Goal: Task Accomplishment & Management: Manage account settings

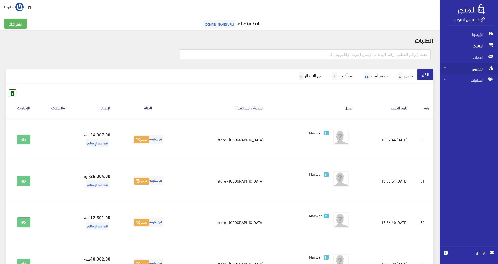
click at [464, 70] on span "المخزون" at bounding box center [469, 68] width 50 height 11
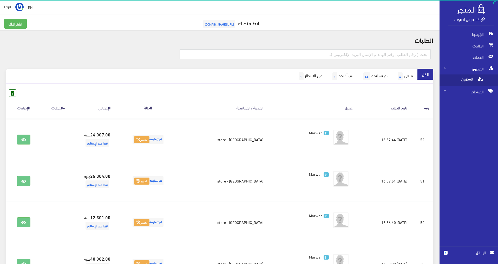
click at [458, 79] on span "المخزون" at bounding box center [464, 79] width 40 height 11
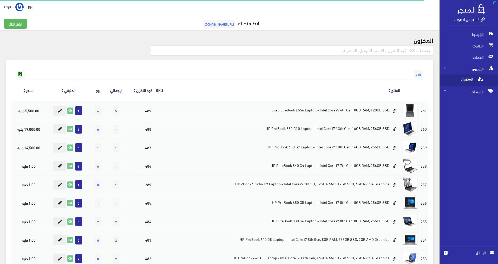
click at [399, 50] on input "text" at bounding box center [292, 51] width 283 height 10
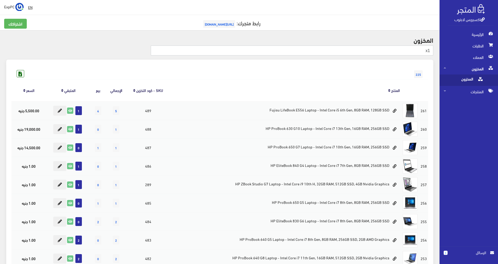
type input "x1"
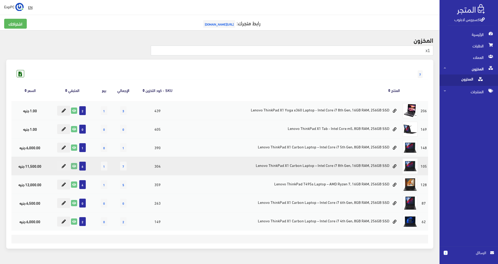
click at [76, 167] on icon at bounding box center [74, 166] width 6 height 6
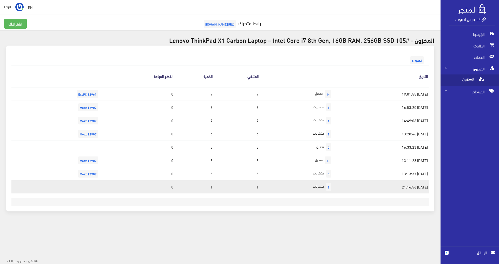
click at [196, 186] on td "1" at bounding box center [194, 186] width 39 height 13
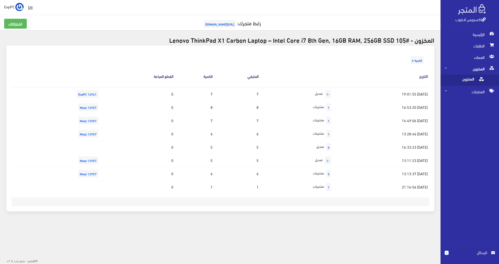
click at [388, 194] on div "التاريخ المتبقي الكمية القطع المباعة 2025-08-06 19:01:55 -1 تعديل 7 7 0 12961 E…" at bounding box center [220, 131] width 418 height 132
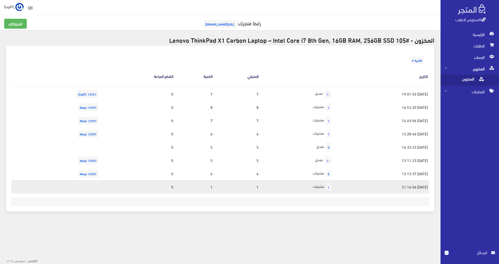
click at [388, 189] on td "2025-07-14 21:16:56" at bounding box center [382, 186] width 96 height 13
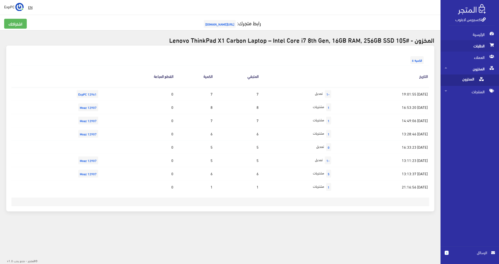
click at [470, 44] on span "الطلبات" at bounding box center [470, 45] width 50 height 11
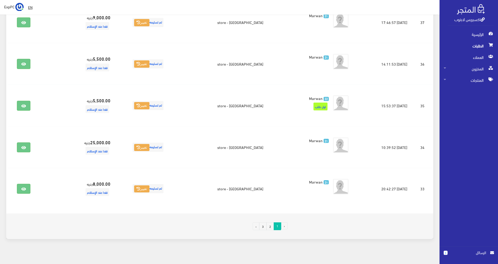
scroll to position [742, 0]
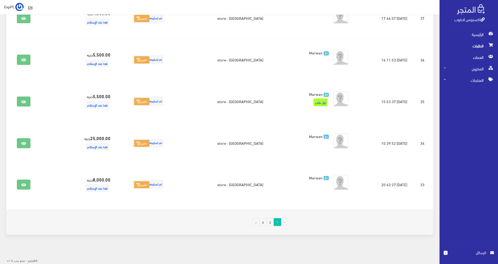
click at [265, 223] on link "3" at bounding box center [263, 222] width 8 height 8
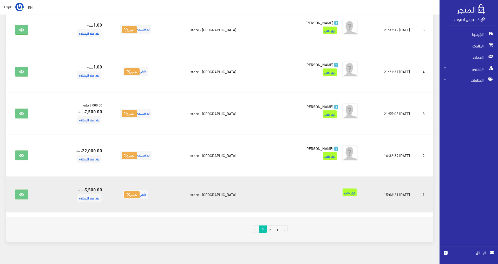
scroll to position [411, 0]
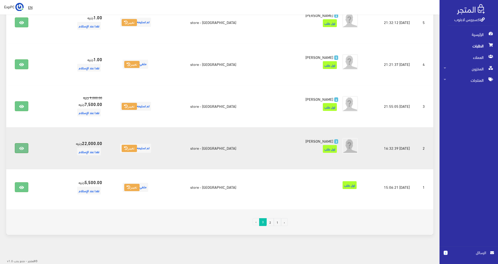
click at [27, 147] on link at bounding box center [22, 148] width 14 height 10
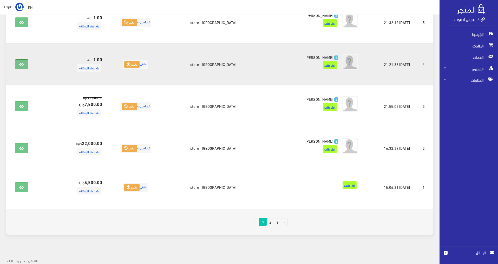
click at [20, 63] on link at bounding box center [22, 64] width 14 height 10
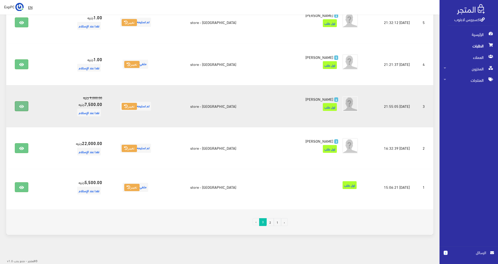
click at [23, 109] on link at bounding box center [22, 106] width 14 height 10
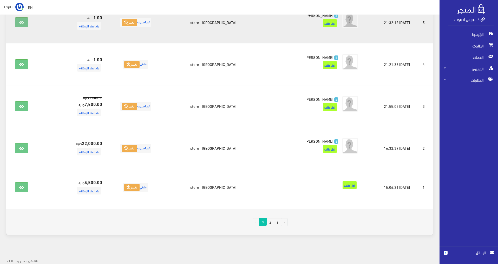
click at [24, 19] on link at bounding box center [22, 22] width 14 height 10
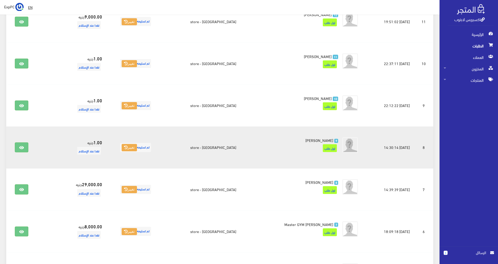
scroll to position [151, 0]
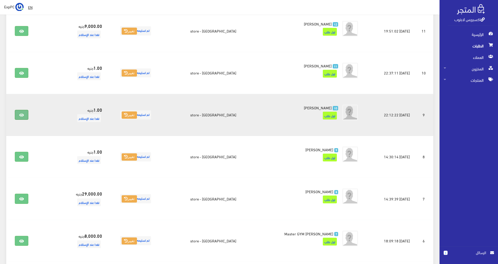
click at [20, 114] on link at bounding box center [22, 115] width 14 height 10
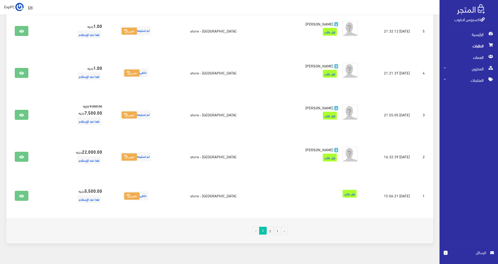
scroll to position [411, 0]
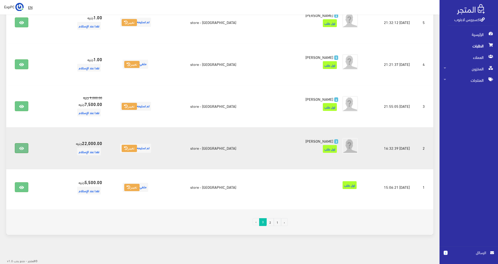
click at [20, 146] on link at bounding box center [22, 148] width 14 height 10
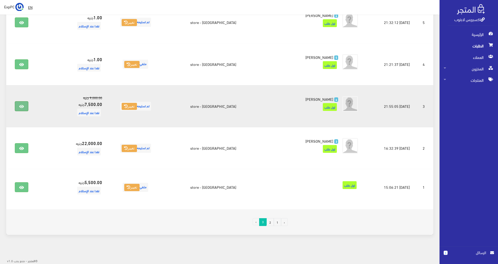
click at [27, 105] on link at bounding box center [22, 106] width 14 height 10
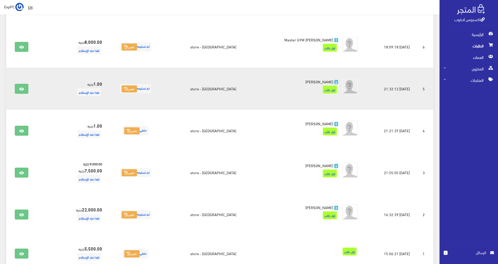
scroll to position [333, 0]
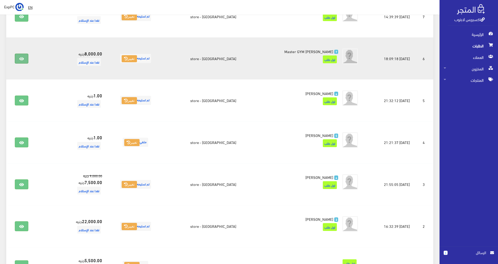
click at [23, 56] on link at bounding box center [22, 59] width 14 height 10
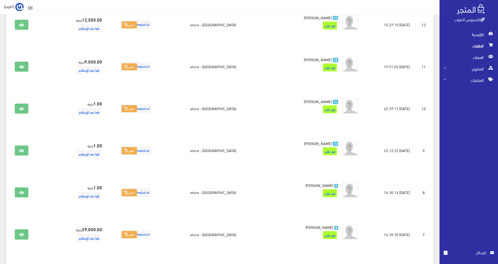
scroll to position [99, 0]
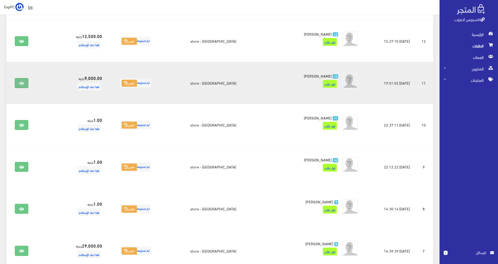
click at [27, 82] on link at bounding box center [22, 83] width 14 height 10
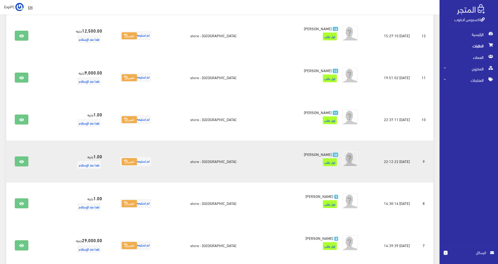
scroll to position [130, 0]
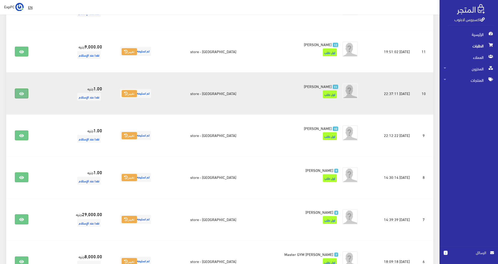
click at [27, 93] on link at bounding box center [22, 93] width 14 height 10
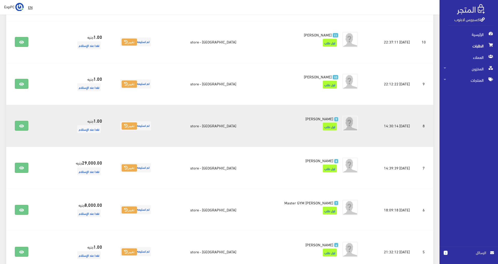
scroll to position [182, 0]
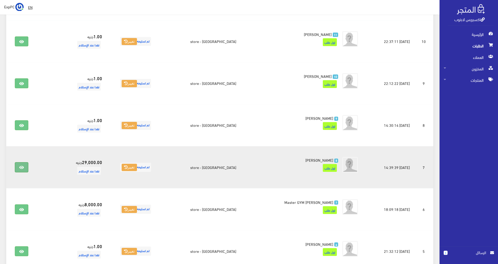
click at [20, 170] on link at bounding box center [22, 167] width 14 height 10
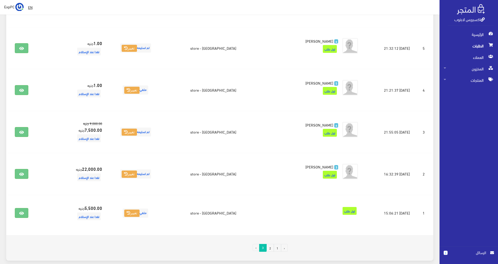
scroll to position [411, 0]
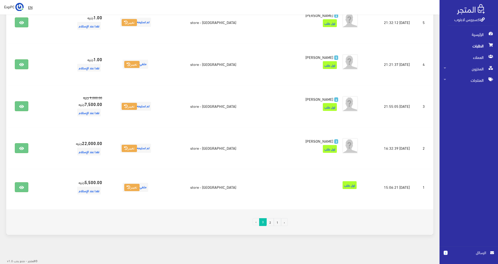
click at [271, 220] on link "2" at bounding box center [271, 222] width 8 height 8
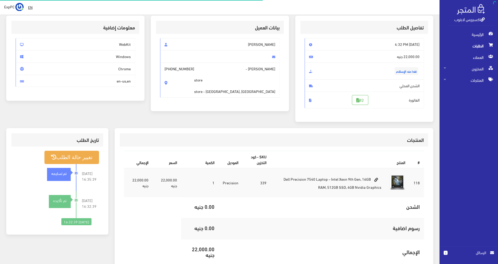
scroll to position [77, 0]
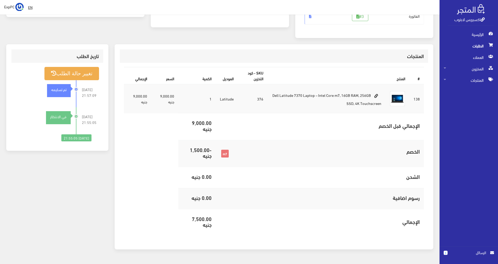
scroll to position [130, 0]
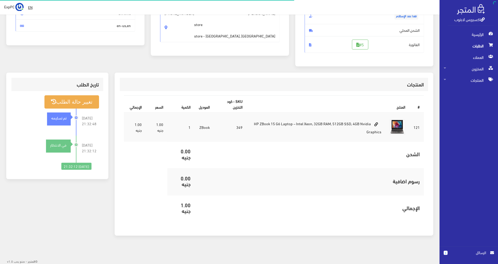
scroll to position [88, 0]
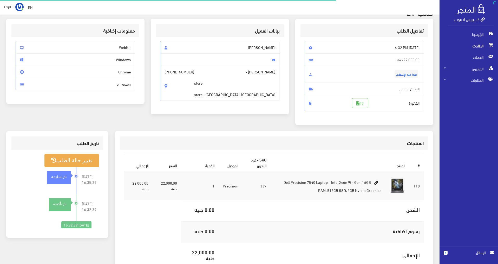
scroll to position [77, 0]
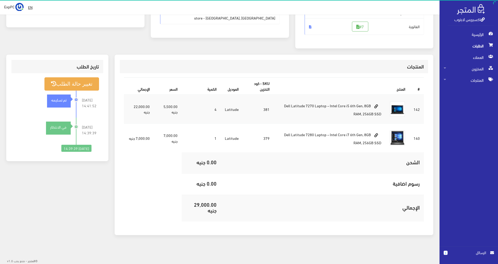
scroll to position [106, 0]
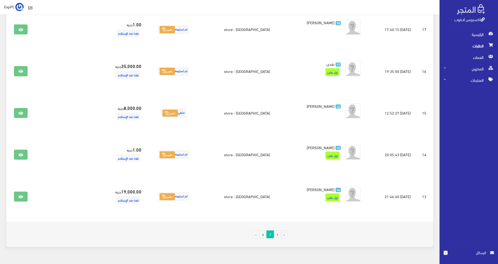
scroll to position [727, 0]
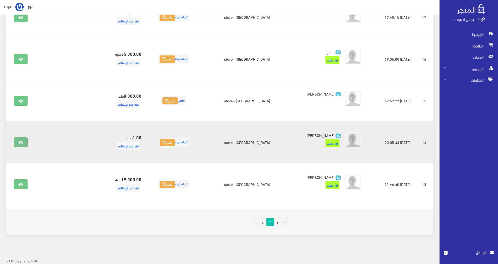
click at [18, 143] on link at bounding box center [21, 142] width 14 height 10
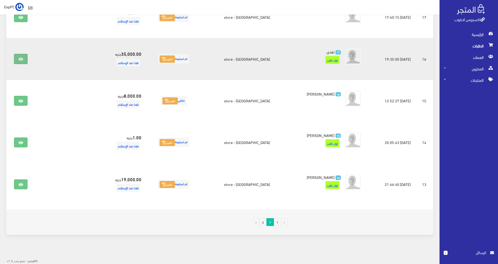
click at [18, 58] on link at bounding box center [21, 59] width 14 height 10
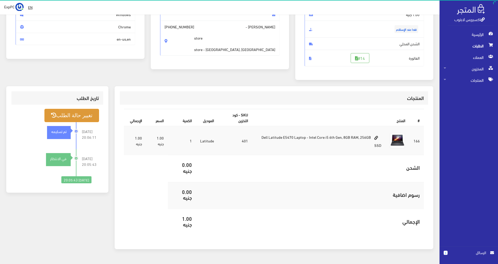
scroll to position [78, 0]
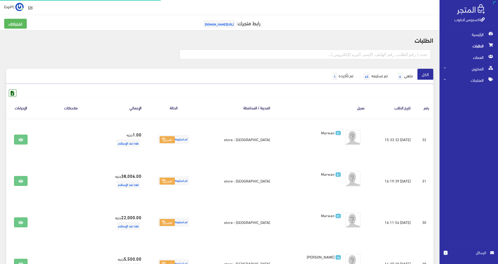
scroll to position [727, 0]
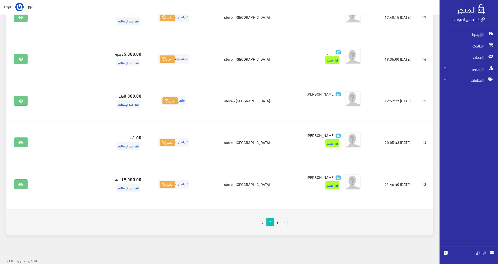
click at [277, 225] on link "1" at bounding box center [278, 222] width 8 height 8
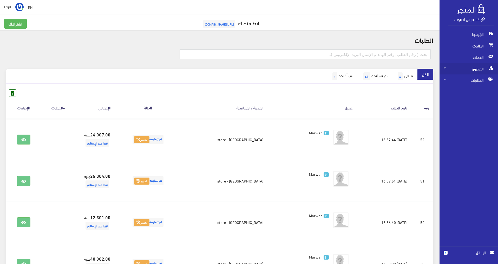
click at [473, 68] on span "المخزون" at bounding box center [469, 68] width 50 height 11
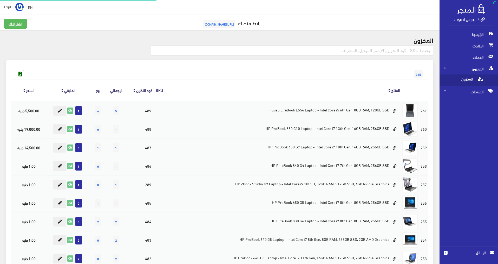
click at [468, 77] on span "المخزون" at bounding box center [464, 79] width 40 height 11
click at [394, 48] on input "text" at bounding box center [292, 51] width 283 height 10
type input "x1"
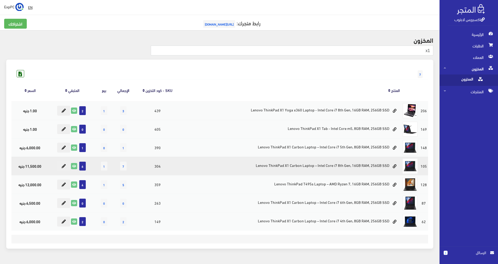
click at [200, 170] on td "Lenovo ThinkPad X1 Carbon Laptop – Intel Core i7 8th Gen, 16GB RAM, 256GB SSD" at bounding box center [291, 166] width 220 height 18
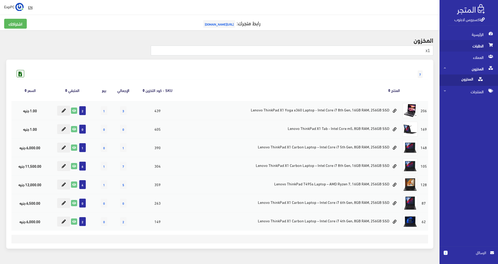
click at [473, 49] on span "الطلبات" at bounding box center [469, 45] width 50 height 11
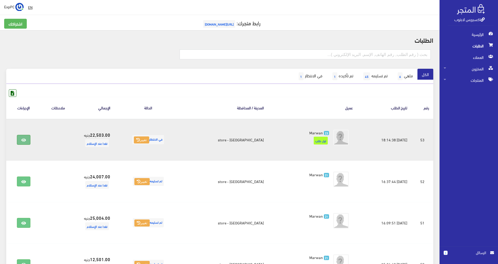
click at [23, 143] on link at bounding box center [24, 140] width 14 height 10
click at [149, 140] on button "تغيير" at bounding box center [141, 139] width 15 height 7
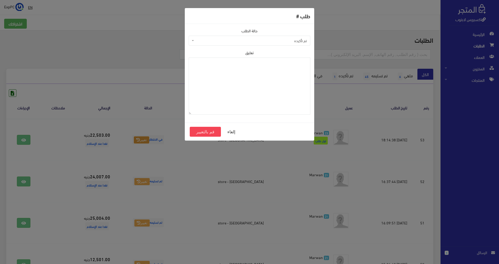
click at [285, 40] on span "تم تأكيده" at bounding box center [251, 40] width 112 height 5
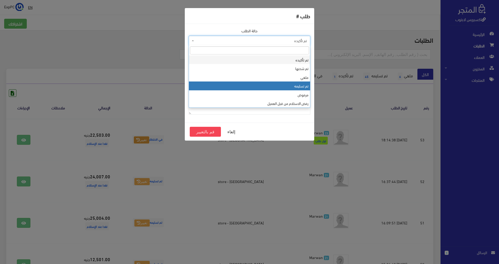
select select "4"
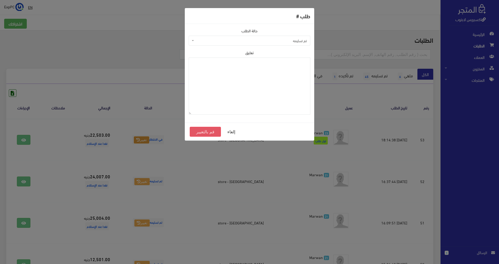
click at [201, 129] on button "قم بالتغيير" at bounding box center [205, 132] width 31 height 10
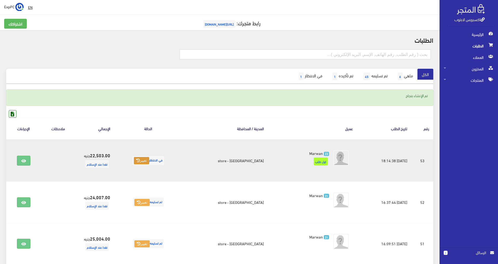
click at [140, 159] on icon at bounding box center [138, 160] width 4 height 4
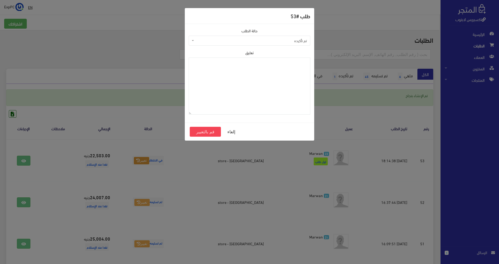
click at [234, 43] on span "تم تأكيده" at bounding box center [251, 40] width 112 height 5
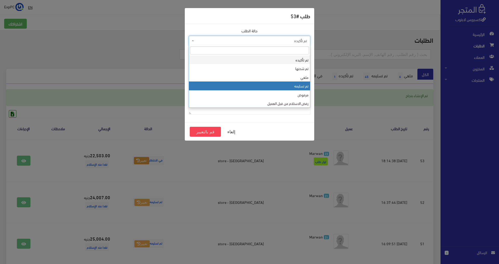
select select "4"
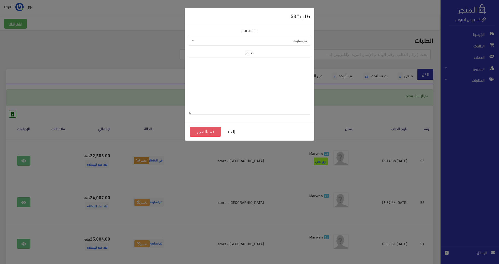
click at [198, 133] on button "قم بالتغيير" at bounding box center [205, 132] width 31 height 10
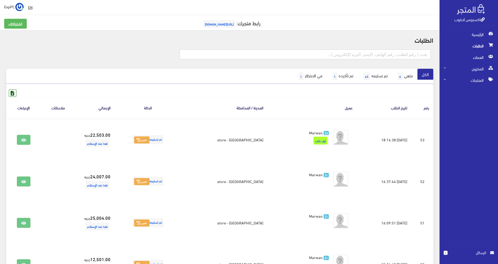
click at [410, 57] on input "text" at bounding box center [306, 54] width 252 height 10
type input "t460"
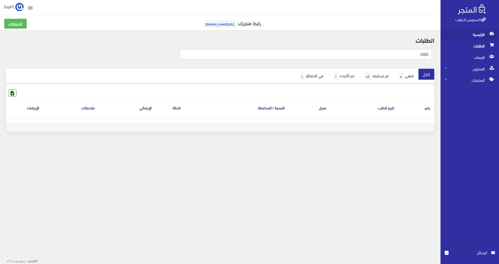
click at [470, 31] on span "الرئيسية" at bounding box center [470, 34] width 50 height 11
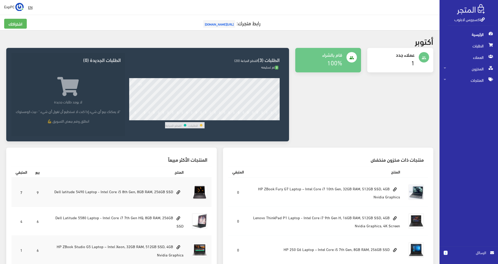
click at [411, 90] on div "people عملاء جدد 1 people 100%" at bounding box center [364, 98] width 145 height 100
click at [456, 70] on span "المخزون" at bounding box center [469, 68] width 50 height 11
click at [456, 83] on span "المخزون" at bounding box center [464, 79] width 40 height 11
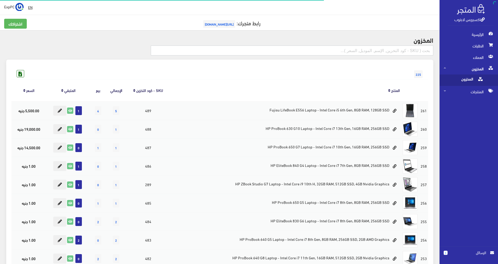
click at [346, 50] on input "text" at bounding box center [292, 51] width 283 height 10
type input "t460"
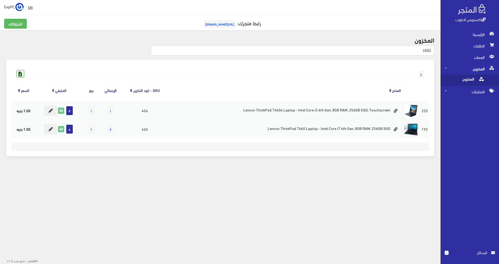
click at [393, 164] on div "المخزون t460 2" at bounding box center [220, 99] width 441 height 138
drag, startPoint x: 369, startPoint y: 182, endPoint x: 367, endPoint y: 195, distance: 12.9
click at [369, 182] on div " EN ExpPC اشتراكي تسجيل الخروج 2" at bounding box center [220, 92] width 441 height 185
click at [475, 46] on span "الطلبات" at bounding box center [470, 45] width 50 height 11
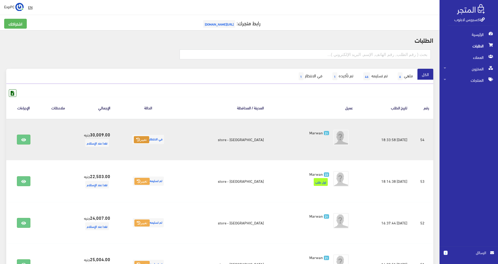
click at [149, 136] on button "تغيير" at bounding box center [141, 139] width 15 height 7
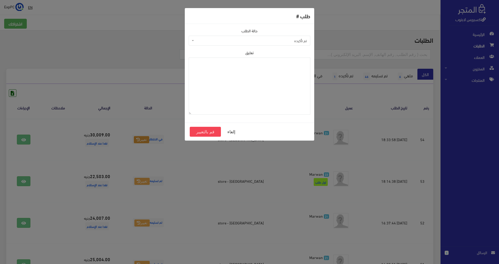
click at [267, 39] on span "تم تأكيده" at bounding box center [251, 40] width 112 height 5
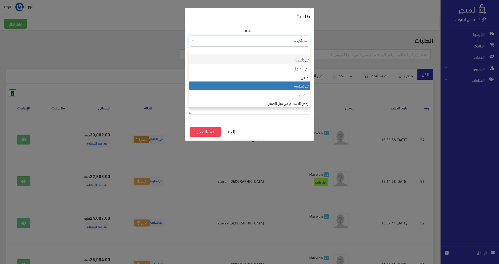
select select "4"
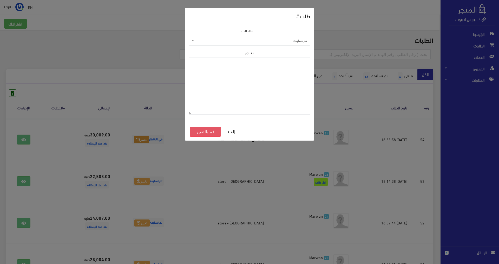
click at [206, 130] on button "قم بالتغيير" at bounding box center [205, 132] width 31 height 10
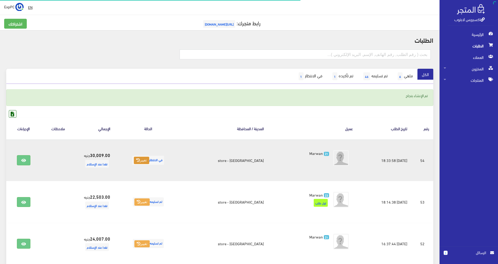
click at [149, 160] on button "تغيير" at bounding box center [141, 160] width 15 height 7
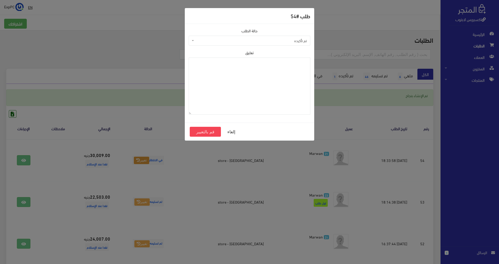
click at [268, 38] on span "تم تأكيده" at bounding box center [251, 40] width 112 height 5
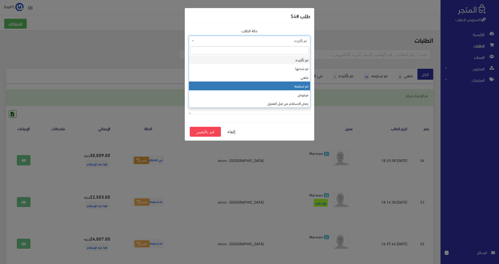
select select "4"
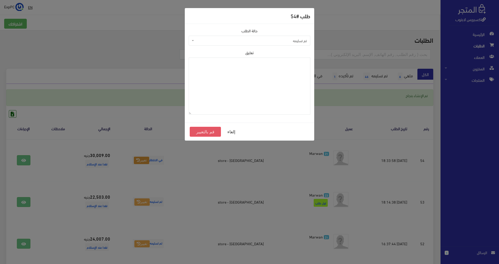
click at [199, 130] on button "قم بالتغيير" at bounding box center [205, 132] width 31 height 10
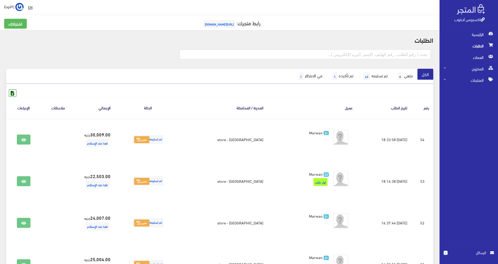
drag, startPoint x: 470, startPoint y: 142, endPoint x: 456, endPoint y: 153, distance: 17.4
click at [470, 143] on div "الرئيسية الطلبات [DEMOGRAPHIC_DATA] [GEOGRAPHIC_DATA] [GEOGRAPHIC_DATA]" at bounding box center [466, 137] width 63 height 217
click at [466, 49] on span "الطلبات" at bounding box center [469, 45] width 50 height 11
click at [475, 43] on span "الطلبات" at bounding box center [469, 45] width 50 height 11
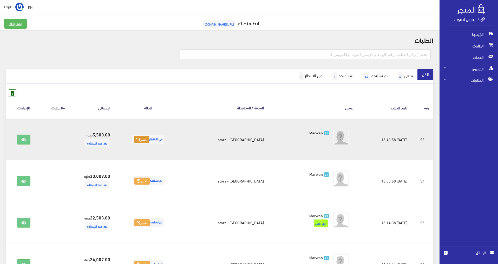
click at [149, 139] on button "تغيير" at bounding box center [141, 139] width 15 height 7
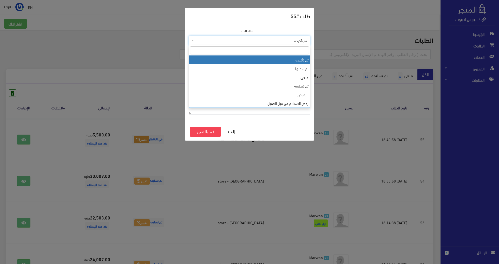
click at [263, 40] on span "تم تأكيده" at bounding box center [251, 40] width 112 height 5
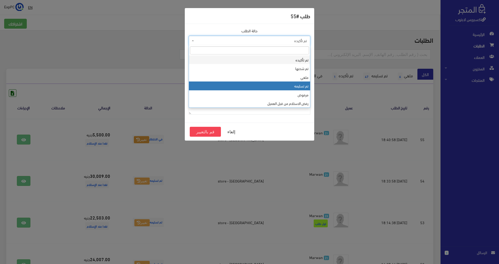
select select "4"
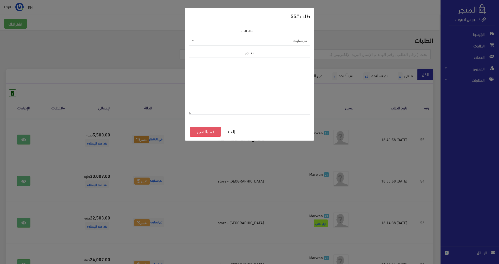
click at [206, 133] on button "قم بالتغيير" at bounding box center [205, 132] width 31 height 10
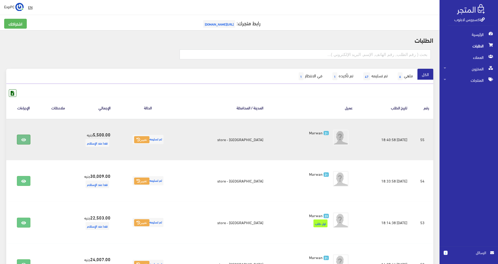
click at [28, 140] on link at bounding box center [24, 139] width 14 height 10
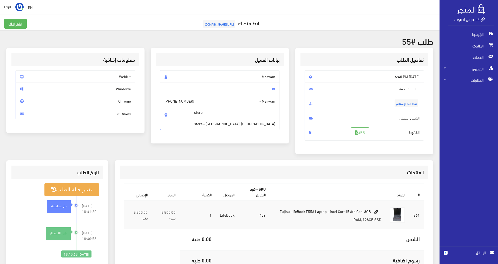
click at [482, 45] on span "الطلبات" at bounding box center [469, 45] width 50 height 11
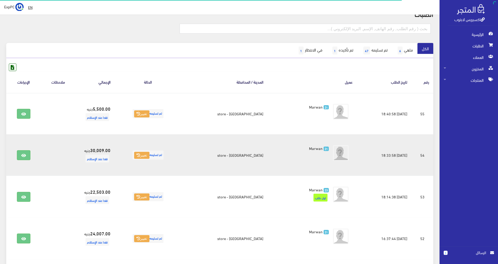
scroll to position [26, 0]
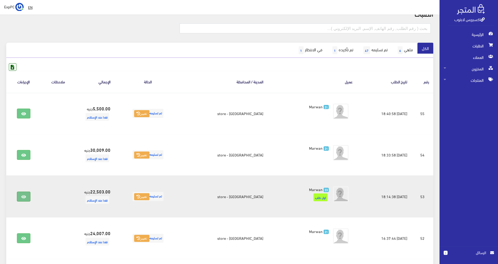
click at [22, 194] on link at bounding box center [24, 196] width 14 height 10
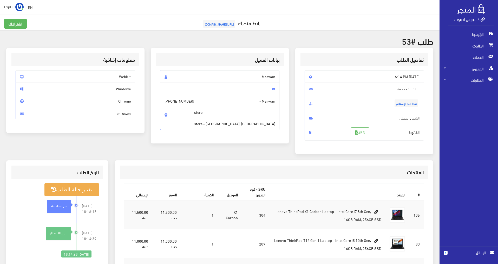
click at [478, 49] on span "الطلبات" at bounding box center [469, 45] width 50 height 11
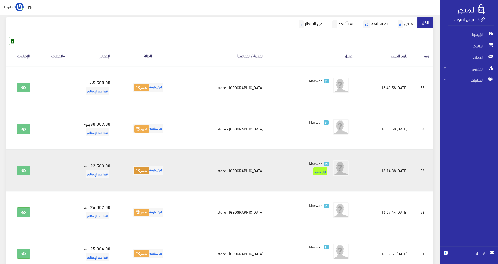
scroll to position [78, 0]
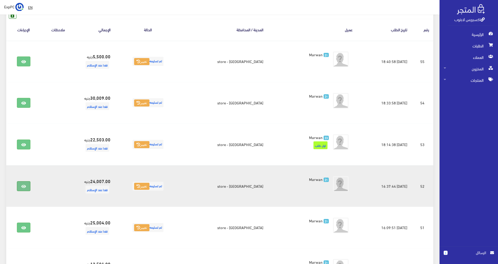
click at [28, 188] on link at bounding box center [24, 186] width 14 height 10
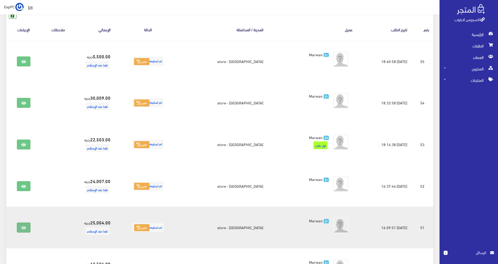
click at [25, 226] on icon at bounding box center [23, 228] width 5 height 4
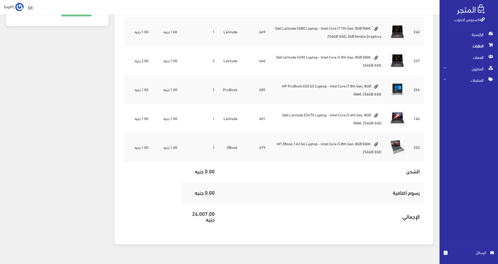
scroll to position [250, 0]
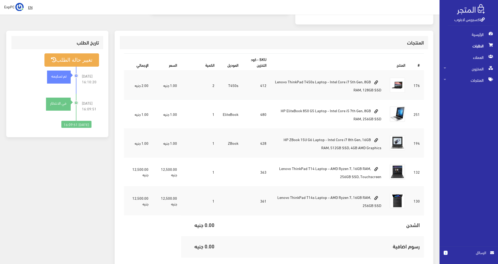
scroll to position [130, 0]
click at [475, 44] on span "الطلبات" at bounding box center [469, 45] width 50 height 11
click at [486, 35] on span "الرئيسية" at bounding box center [469, 34] width 50 height 11
